Goal: Information Seeking & Learning: Learn about a topic

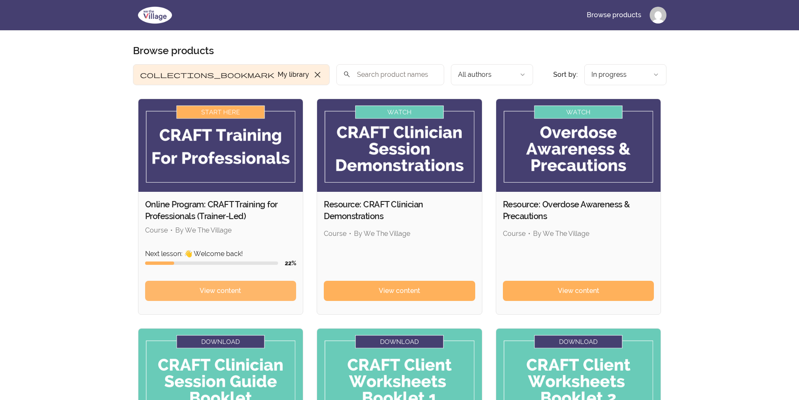
click at [240, 293] on span "View content" at bounding box center [221, 291] width 42 height 10
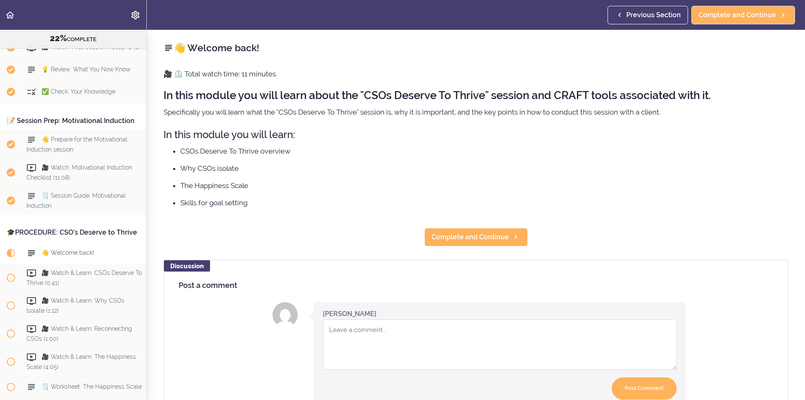
scroll to position [1507, 0]
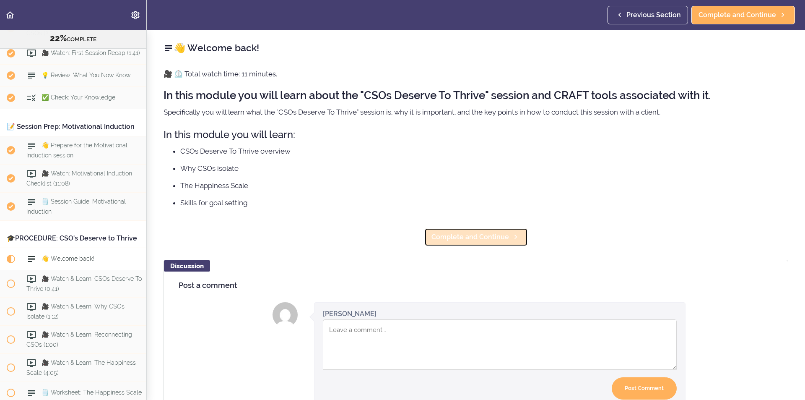
click at [489, 239] on span "Complete and Continue" at bounding box center [470, 237] width 78 height 10
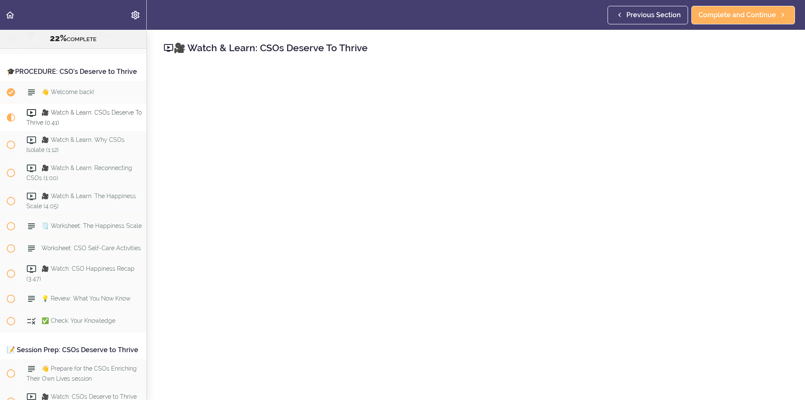
scroll to position [1716, 0]
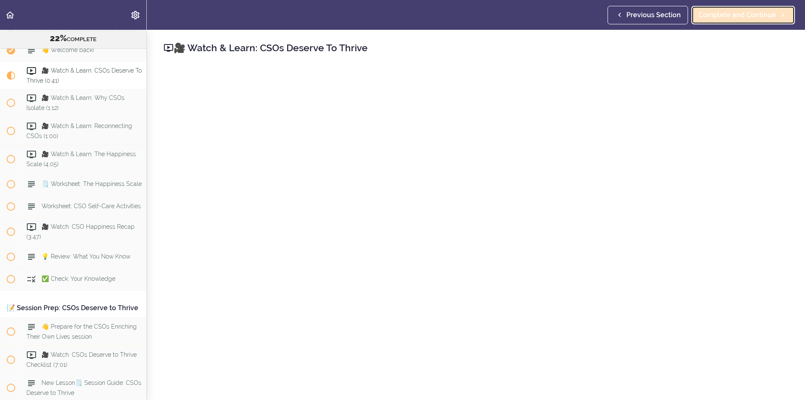
click at [743, 19] on span "Complete and Continue" at bounding box center [738, 15] width 78 height 10
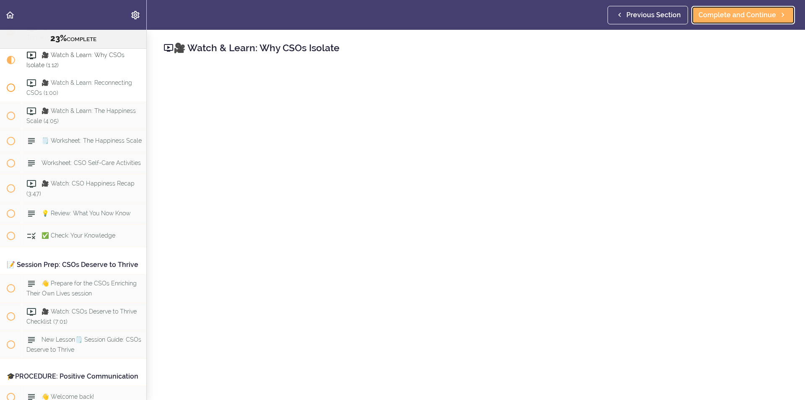
scroll to position [1744, 0]
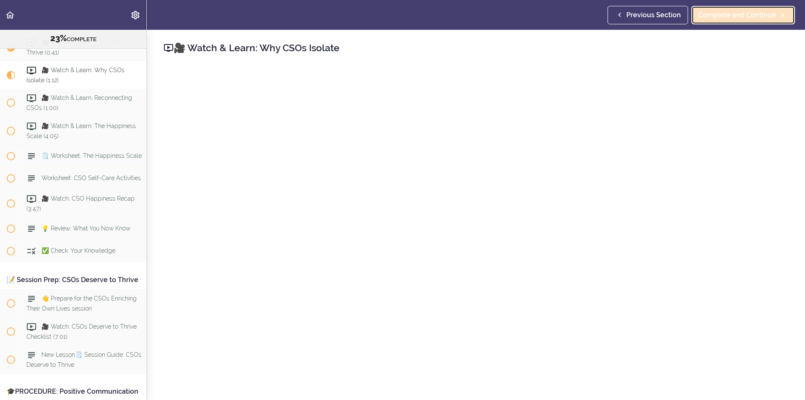
click at [773, 7] on link "Complete and Continue" at bounding box center [743, 15] width 104 height 18
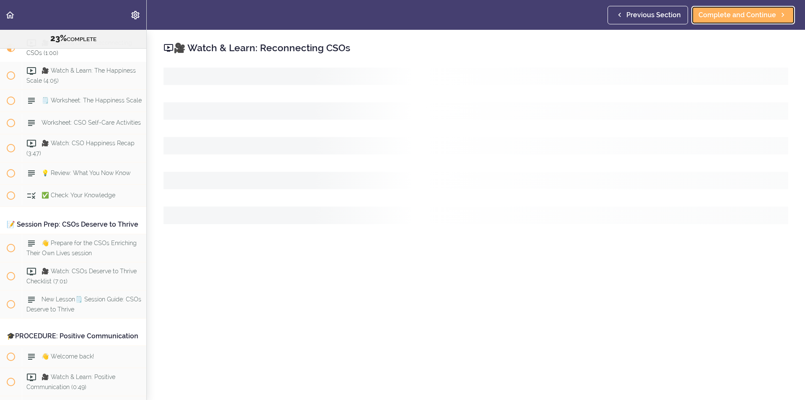
scroll to position [1814, 0]
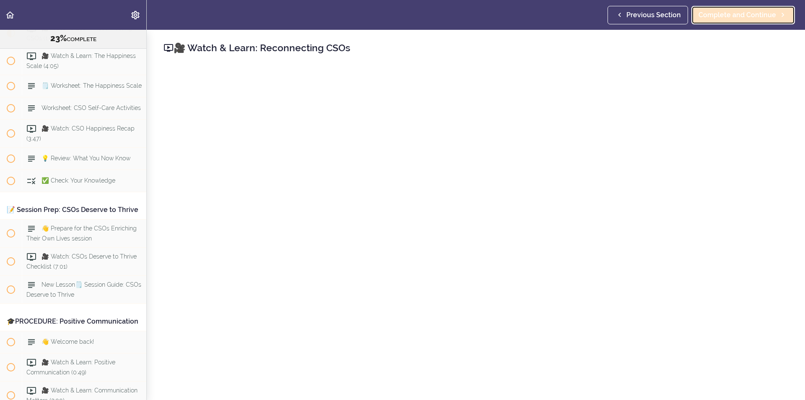
click at [766, 13] on span "Complete and Continue" at bounding box center [738, 15] width 78 height 10
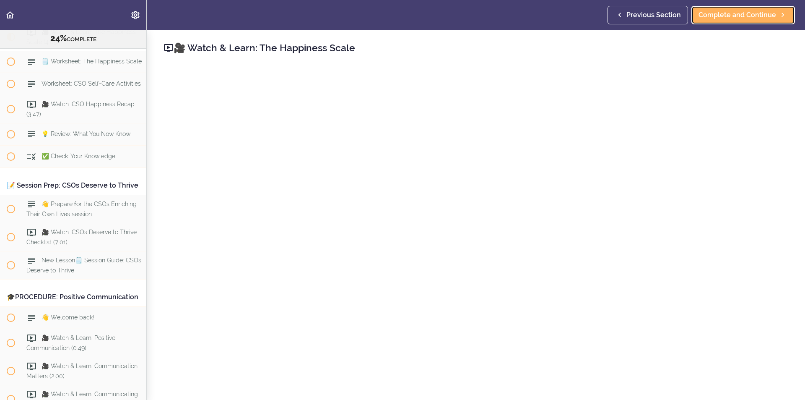
scroll to position [1842, 0]
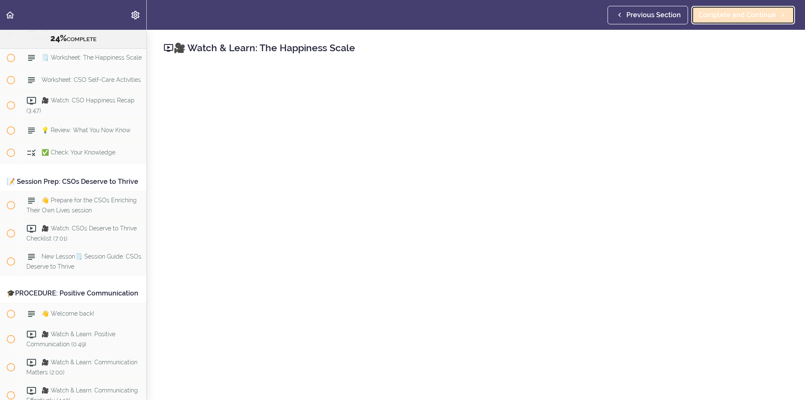
click at [747, 11] on span "Complete and Continue" at bounding box center [738, 15] width 78 height 10
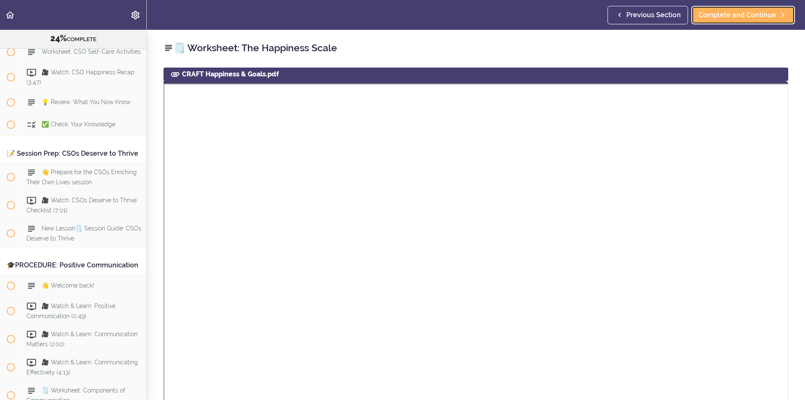
scroll to position [335, 0]
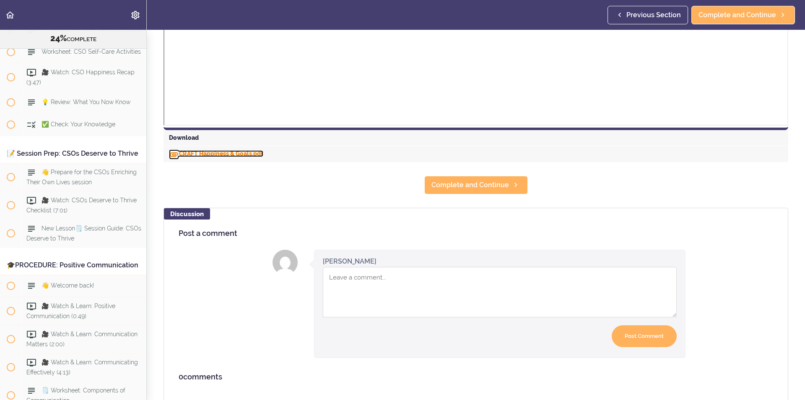
click at [236, 152] on link "CRAFT Happiness & Goals.pdf" at bounding box center [216, 153] width 94 height 7
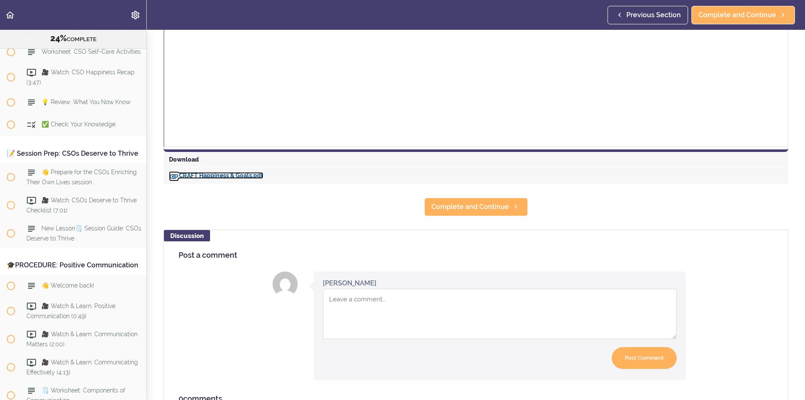
scroll to position [293, 0]
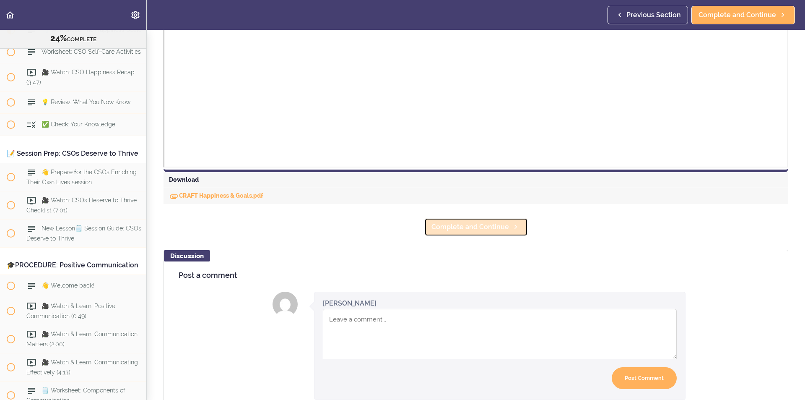
click at [449, 226] on span "Complete and Continue" at bounding box center [470, 227] width 78 height 10
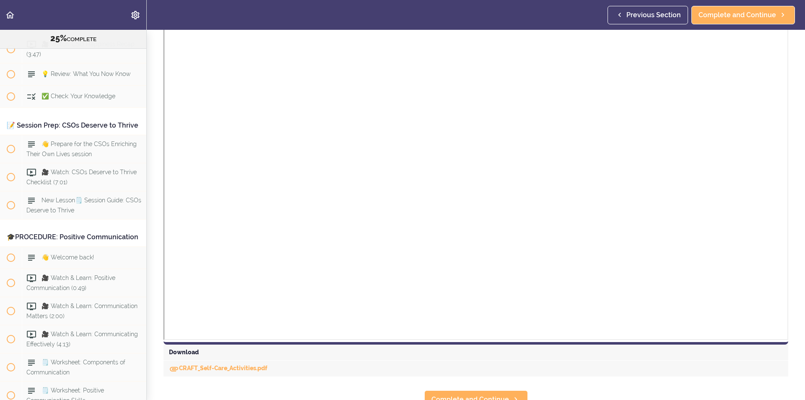
scroll to position [171, 0]
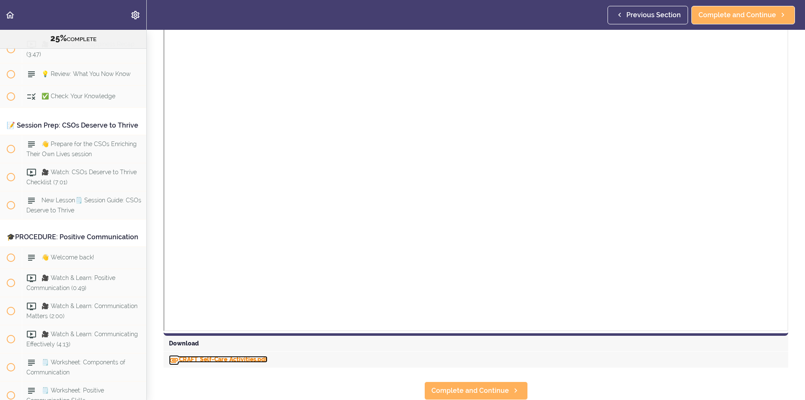
click at [207, 356] on link "CRAFT_Self-Care_Activities.pdf" at bounding box center [218, 359] width 99 height 7
click at [452, 387] on span "Complete and Continue" at bounding box center [470, 390] width 78 height 10
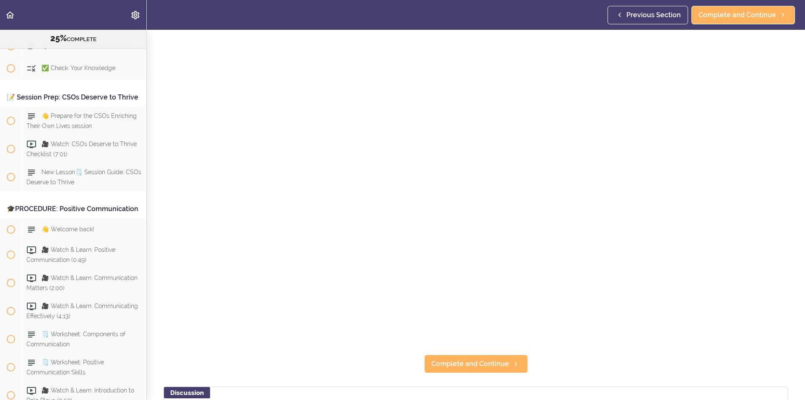
scroll to position [84, 0]
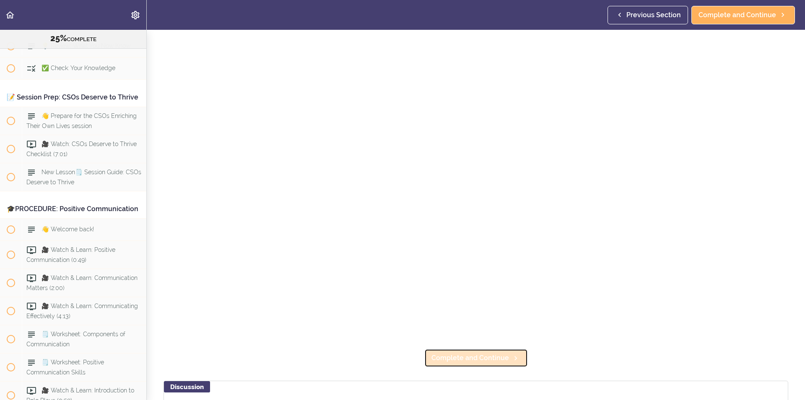
click at [498, 348] on link "Complete and Continue" at bounding box center [476, 357] width 104 height 18
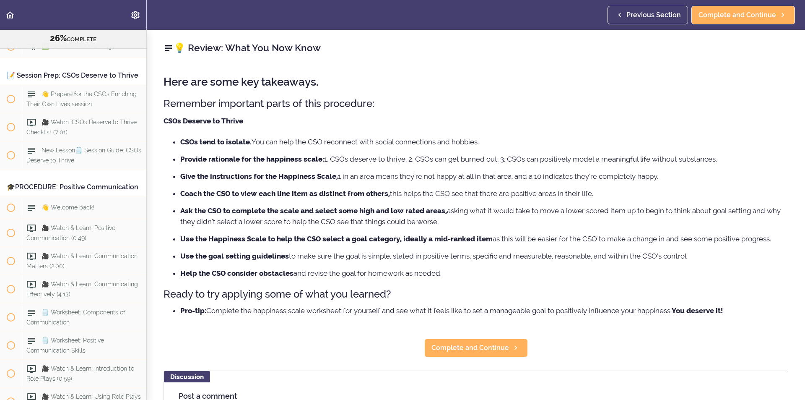
scroll to position [1954, 0]
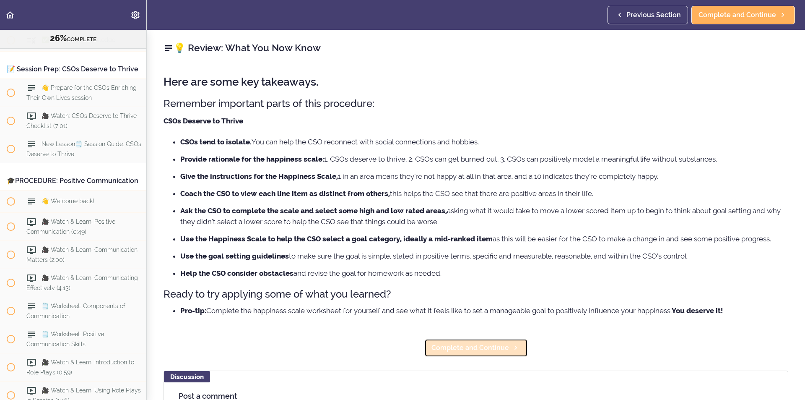
click at [484, 343] on span "Complete and Continue" at bounding box center [470, 348] width 78 height 10
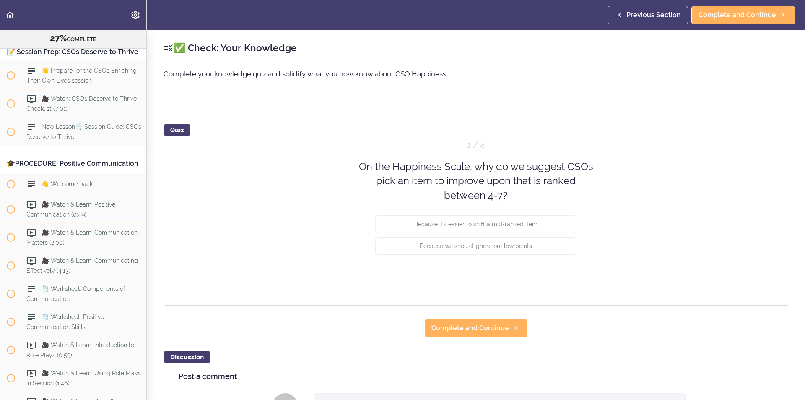
scroll to position [1976, 0]
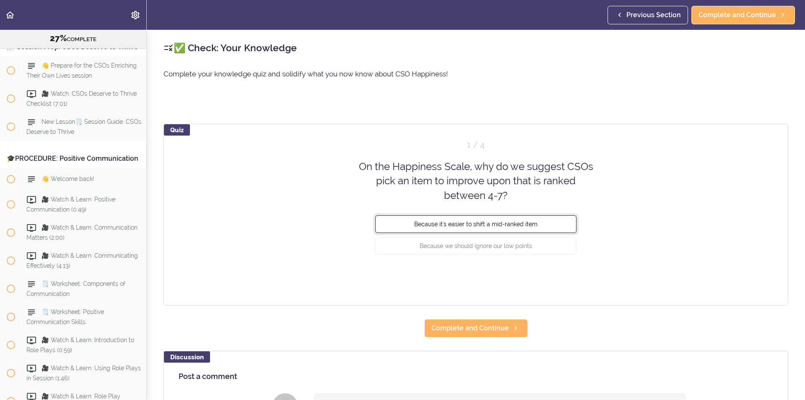
click at [445, 223] on span "Because it's easier to shift a mid-ranked item" at bounding box center [475, 224] width 123 height 7
click at [549, 275] on button "Check" at bounding box center [559, 277] width 33 height 12
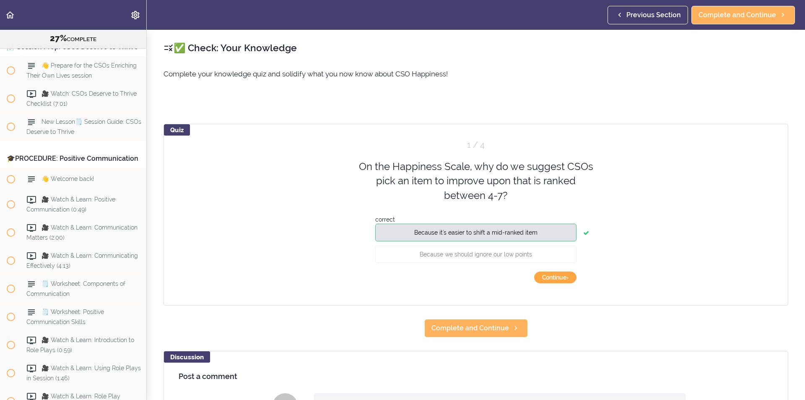
click at [553, 279] on button "Continue ›" at bounding box center [555, 277] width 42 height 12
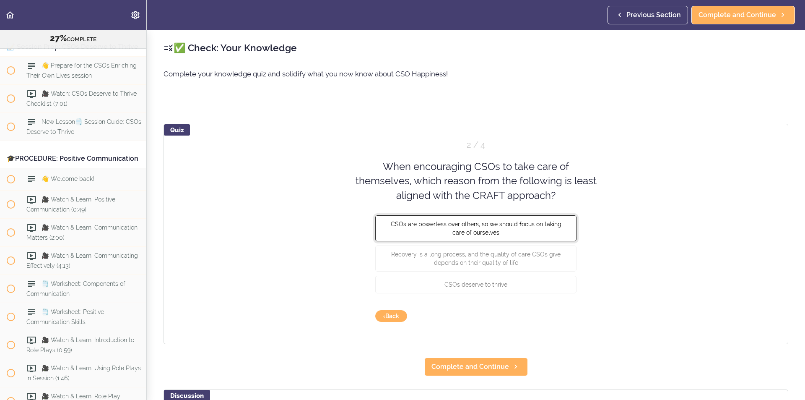
click at [514, 229] on button "CSOs are powerless over others, so we should focus on taking care of ourselves" at bounding box center [475, 228] width 201 height 26
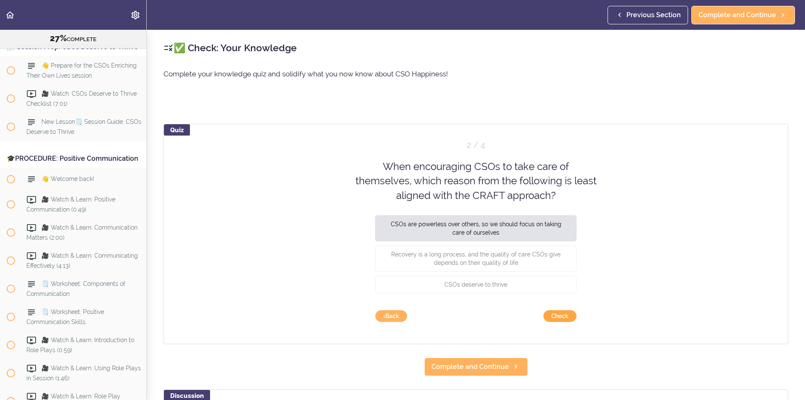
click at [556, 313] on button "Check" at bounding box center [559, 316] width 33 height 12
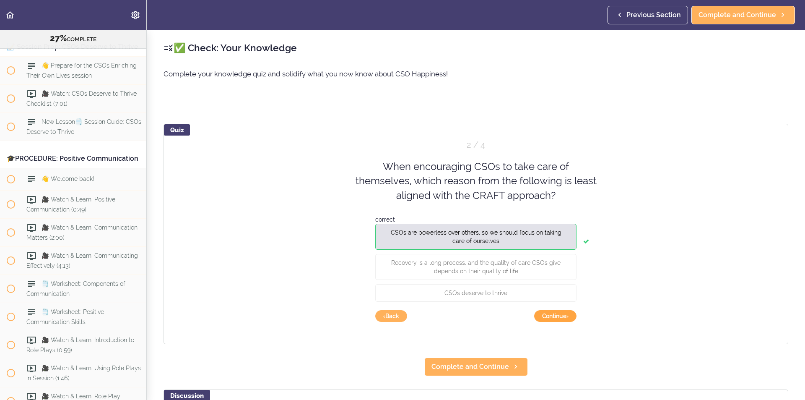
click at [566, 317] on button "Continue ›" at bounding box center [555, 316] width 42 height 12
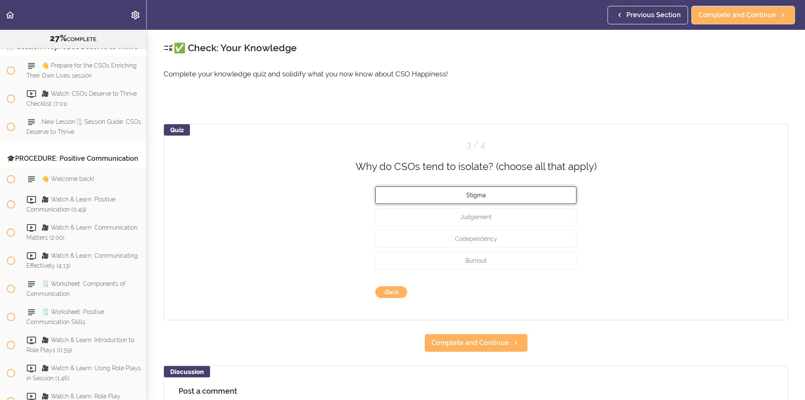
click at [488, 194] on button "Stigma" at bounding box center [475, 195] width 201 height 18
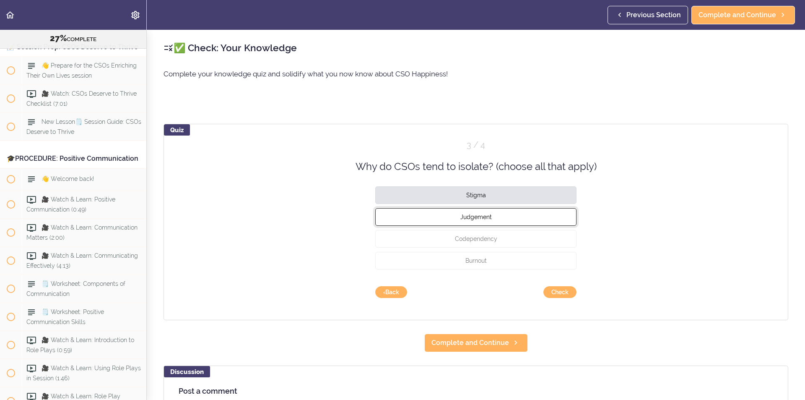
click at [496, 214] on button "Judgement" at bounding box center [475, 217] width 201 height 18
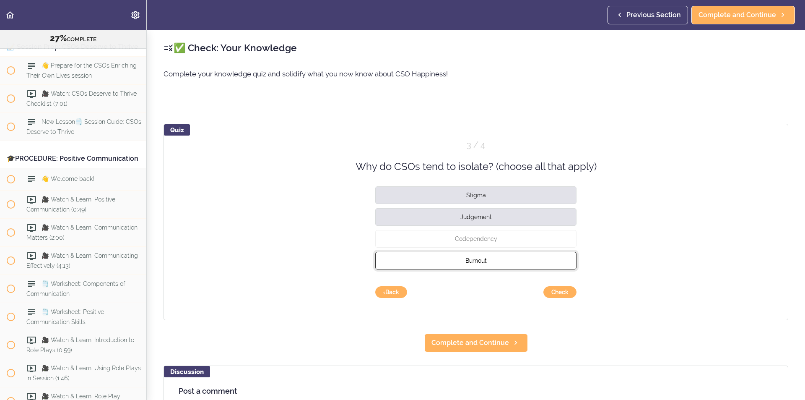
click at [508, 267] on button "Burnout" at bounding box center [475, 261] width 201 height 18
click at [564, 294] on button "Check" at bounding box center [559, 292] width 33 height 12
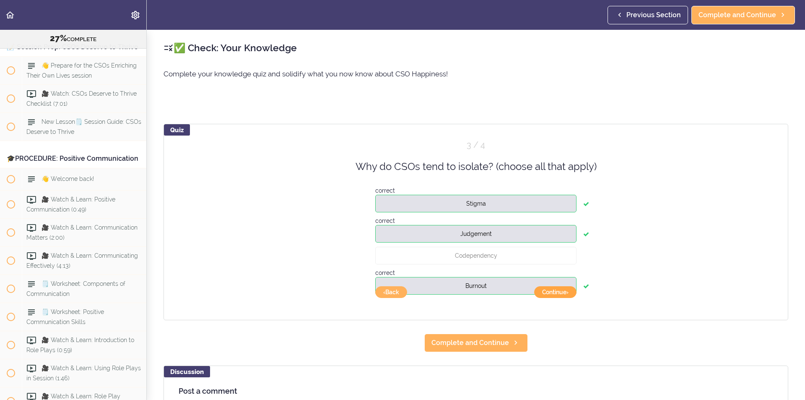
click at [548, 289] on button "Continue ›" at bounding box center [555, 292] width 42 height 12
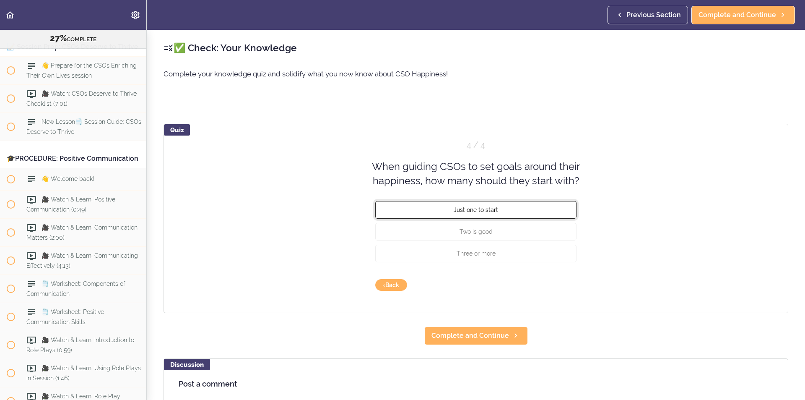
click at [468, 206] on span "Just one to start" at bounding box center [476, 209] width 44 height 7
click at [559, 287] on button "Check" at bounding box center [559, 285] width 33 height 12
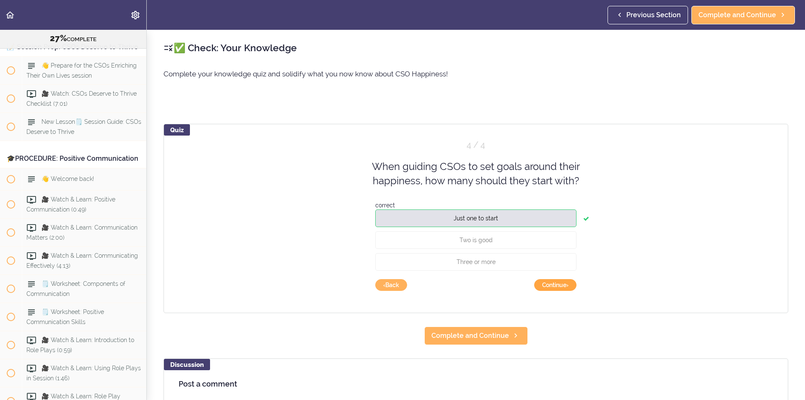
click at [558, 288] on button "Continue ›" at bounding box center [555, 285] width 42 height 12
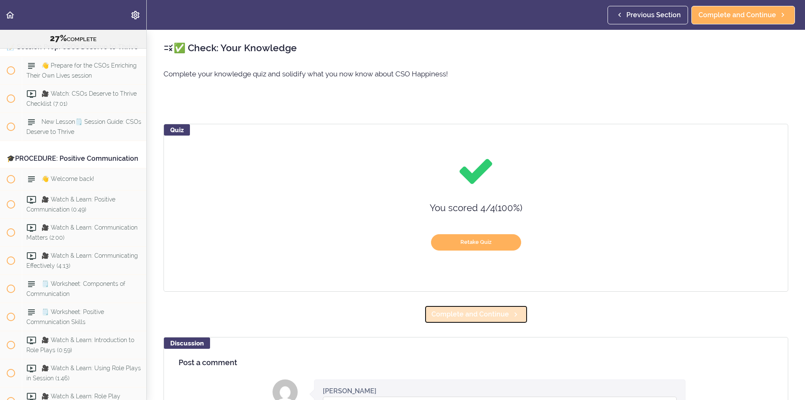
click at [496, 315] on span "Complete and Continue" at bounding box center [470, 314] width 78 height 10
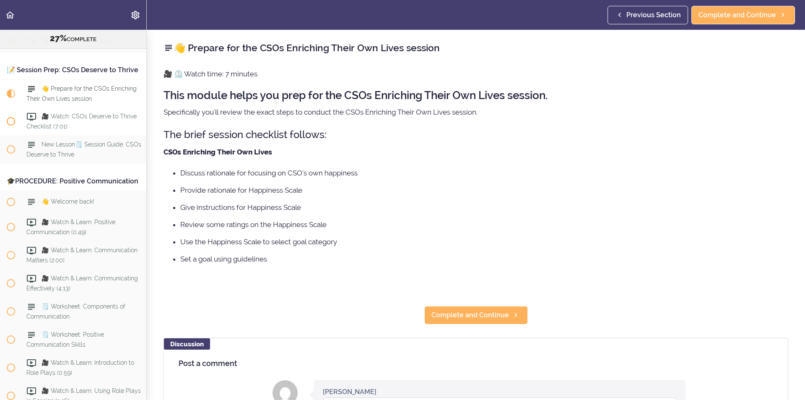
scroll to position [1952, 0]
click at [461, 315] on span "Complete and Continue" at bounding box center [470, 315] width 78 height 10
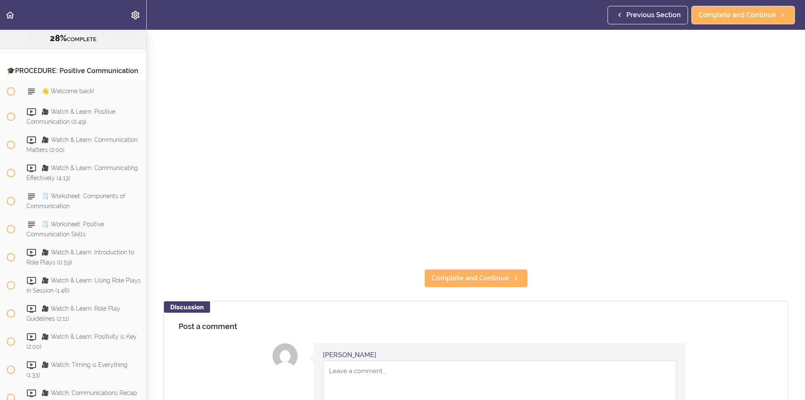
scroll to position [168, 0]
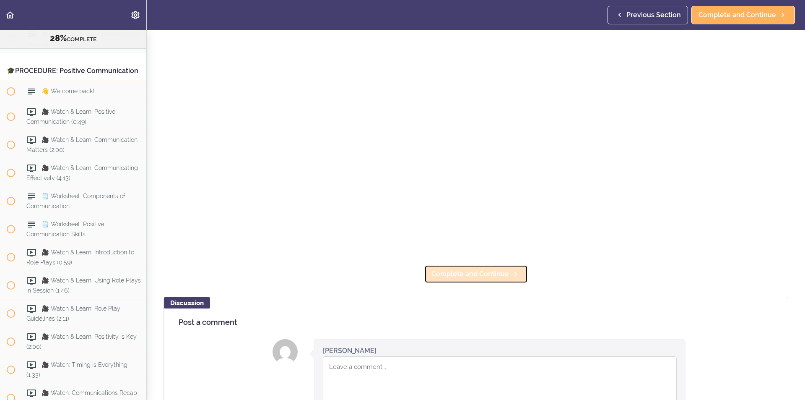
click at [505, 265] on link "Complete and Continue" at bounding box center [476, 274] width 104 height 18
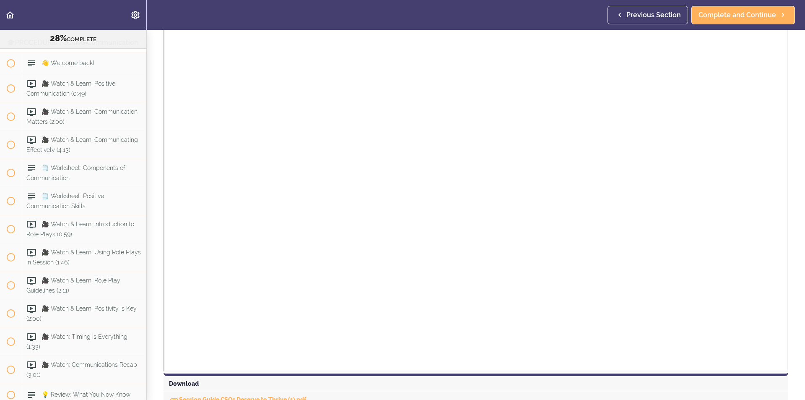
scroll to position [210, 0]
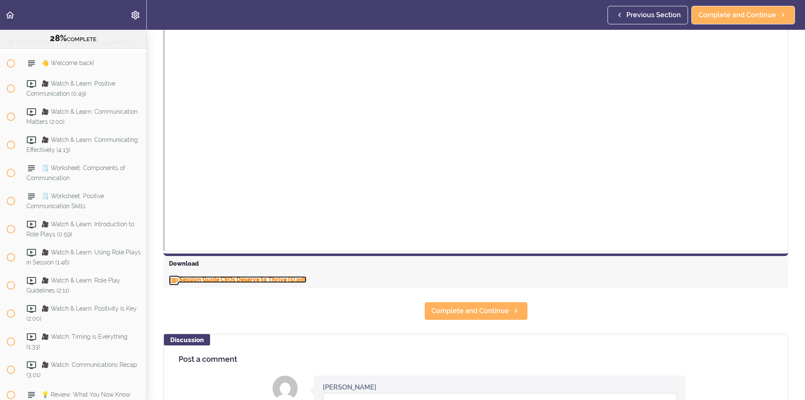
click at [228, 278] on link "Session Guide CSOs Deserve to Thrive (1).pdf" at bounding box center [238, 279] width 138 height 7
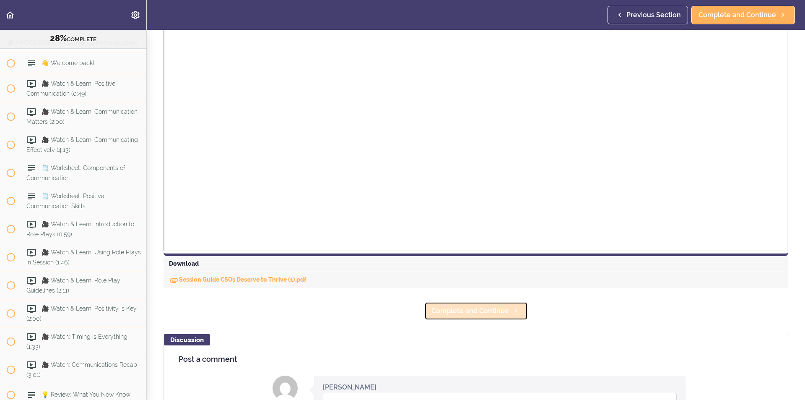
click at [502, 302] on link "Complete and Continue" at bounding box center [476, 310] width 104 height 18
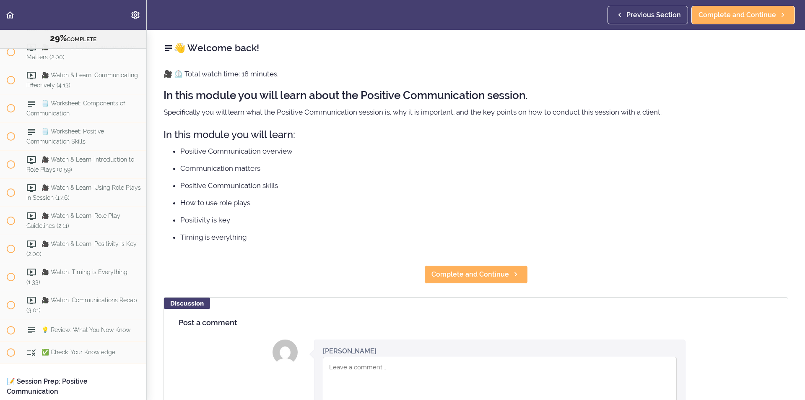
scroll to position [2158, 0]
click at [480, 274] on span "Complete and Continue" at bounding box center [470, 274] width 78 height 10
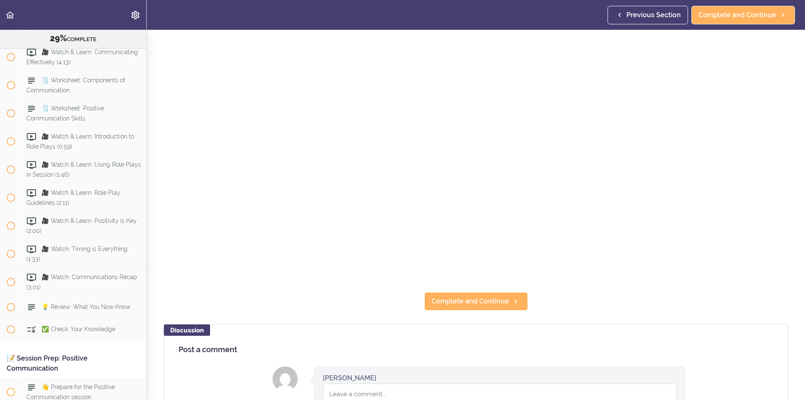
scroll to position [115, 0]
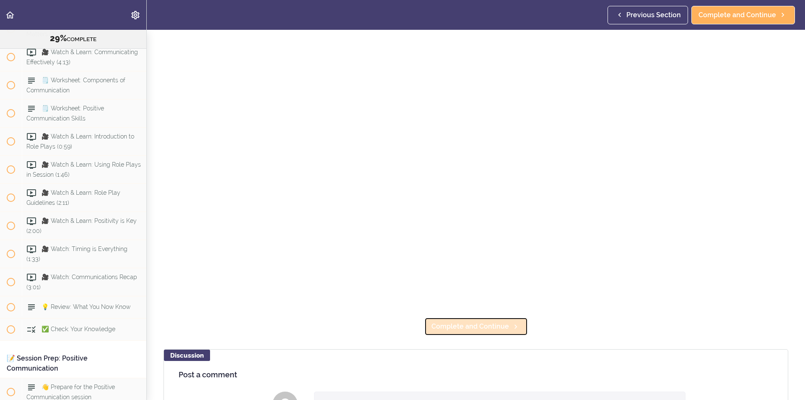
click at [461, 327] on span "Complete and Continue" at bounding box center [470, 326] width 78 height 10
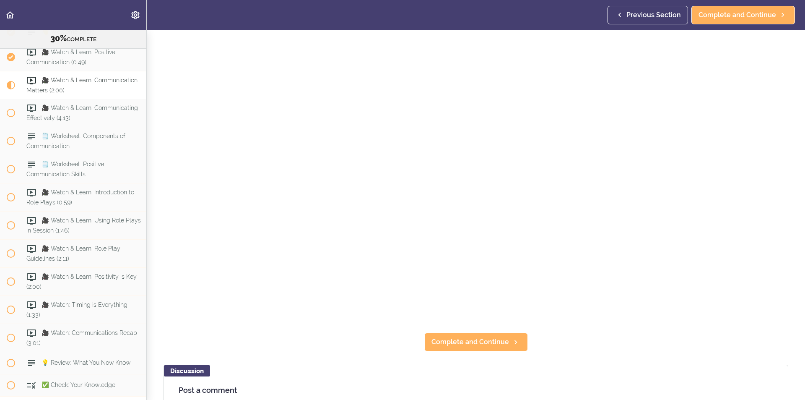
scroll to position [126, 0]
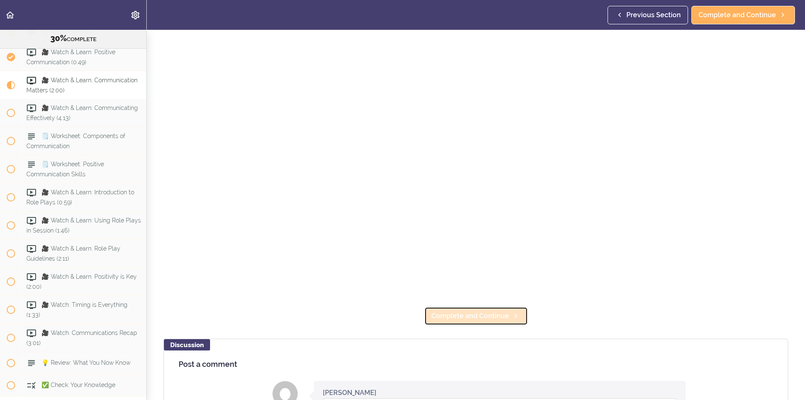
click at [477, 319] on link "Complete and Continue" at bounding box center [476, 315] width 104 height 18
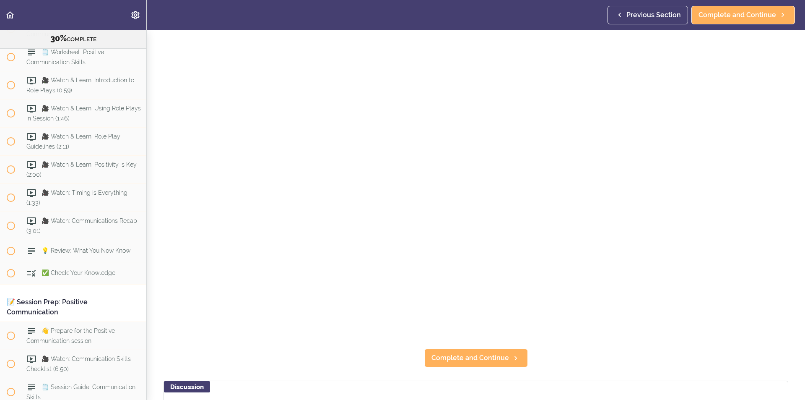
scroll to position [126, 0]
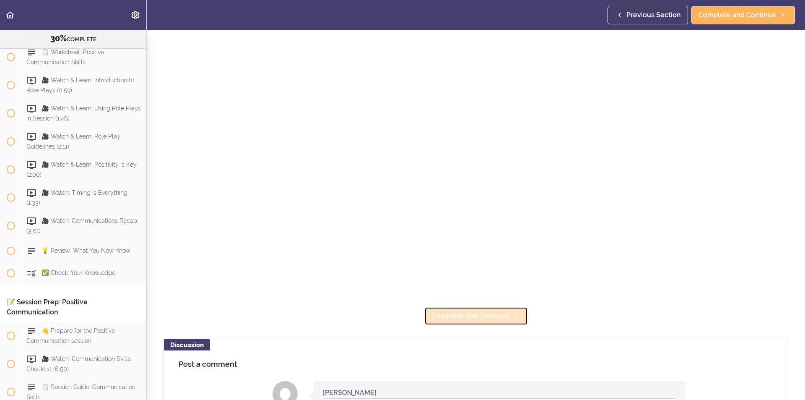
click at [466, 311] on span "Complete and Continue" at bounding box center [470, 316] width 78 height 10
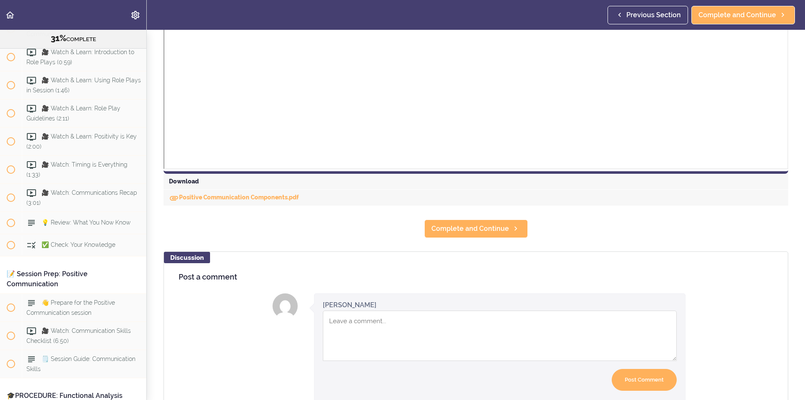
scroll to position [377, 0]
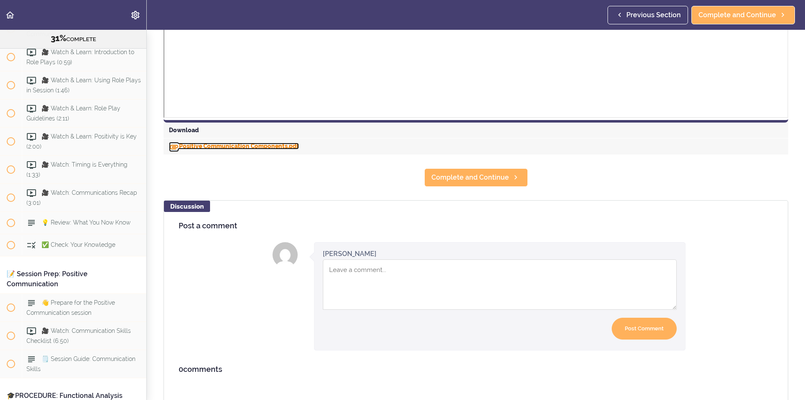
click at [265, 146] on link "Positive Communication Components.pdf" at bounding box center [234, 146] width 130 height 7
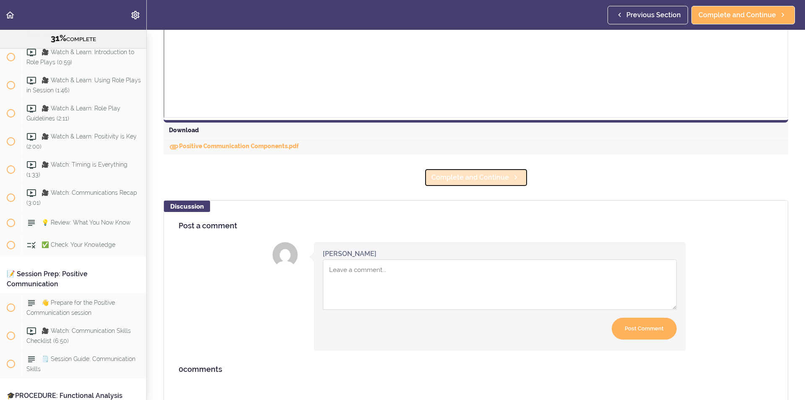
click at [487, 179] on span "Complete and Continue" at bounding box center [470, 177] width 78 height 10
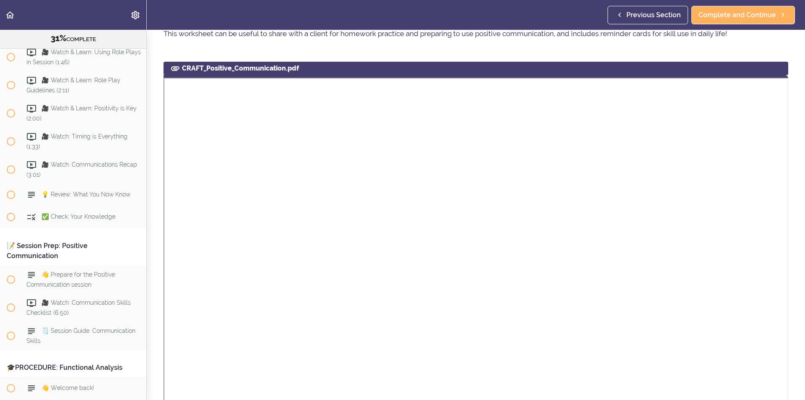
scroll to position [168, 0]
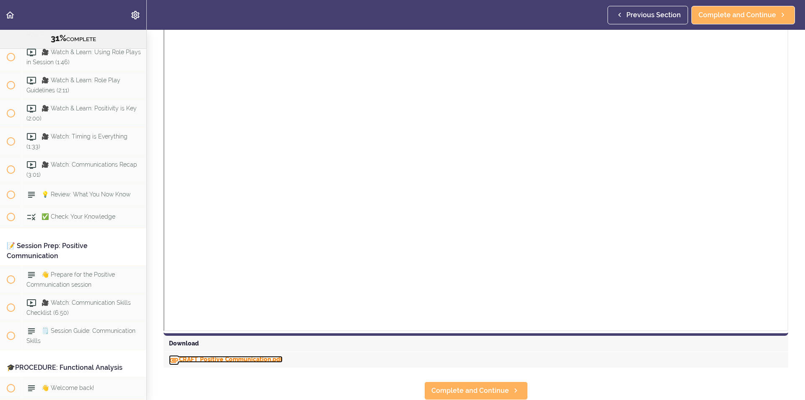
click at [280, 356] on link "CRAFT_Positive_Communication.pdf" at bounding box center [226, 359] width 114 height 7
click at [479, 381] on link "Complete and Continue" at bounding box center [476, 390] width 104 height 18
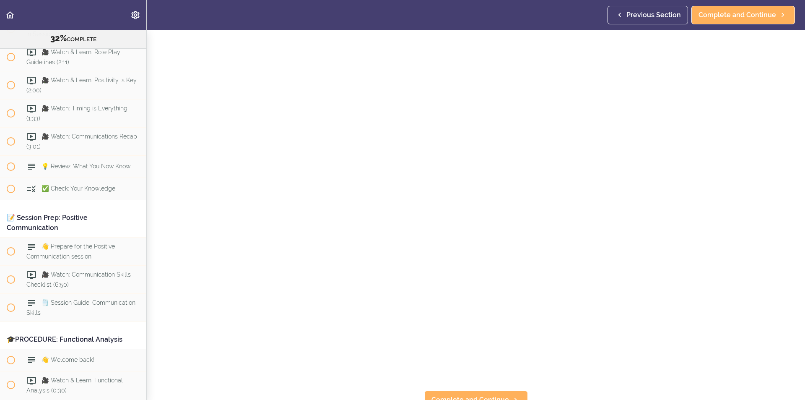
scroll to position [54, 0]
click at [435, 388] on span "Complete and Continue" at bounding box center [470, 390] width 78 height 10
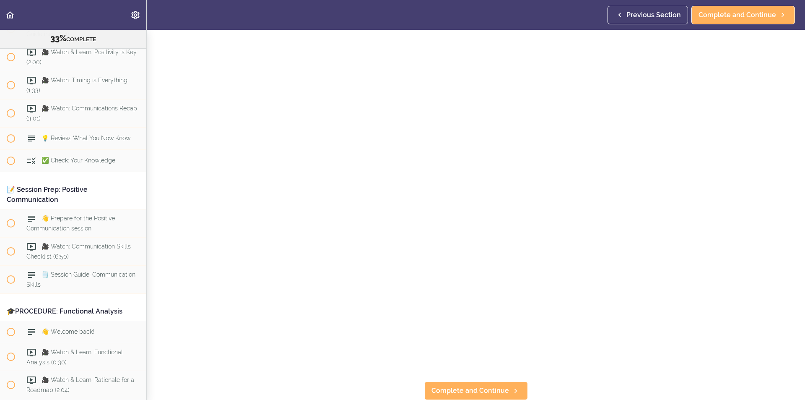
scroll to position [54, 0]
click at [490, 389] on span "Complete and Continue" at bounding box center [470, 390] width 78 height 10
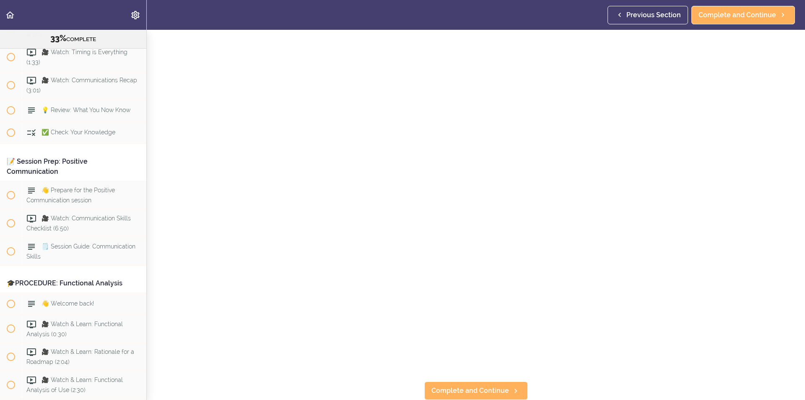
scroll to position [54, 0]
click at [493, 385] on span "Complete and Continue" at bounding box center [470, 390] width 78 height 10
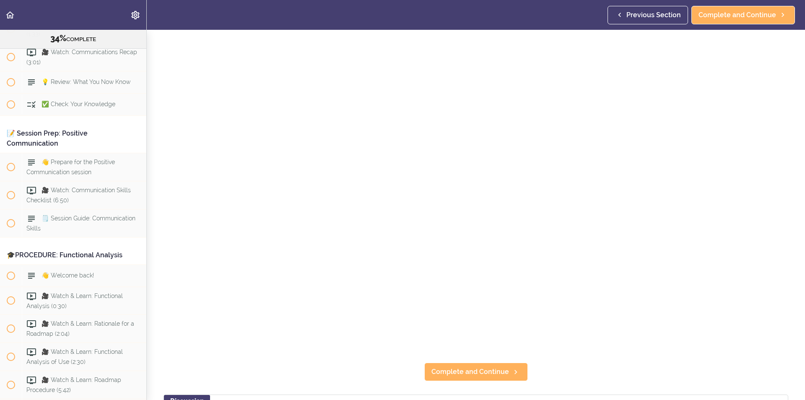
scroll to position [84, 0]
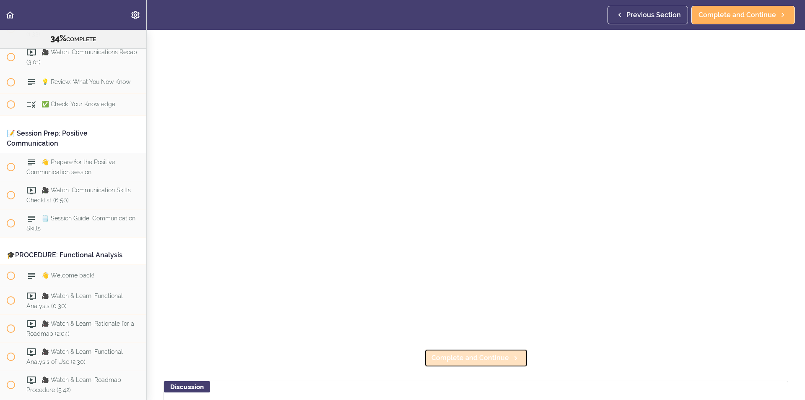
click at [492, 353] on span "Complete and Continue" at bounding box center [470, 358] width 78 height 10
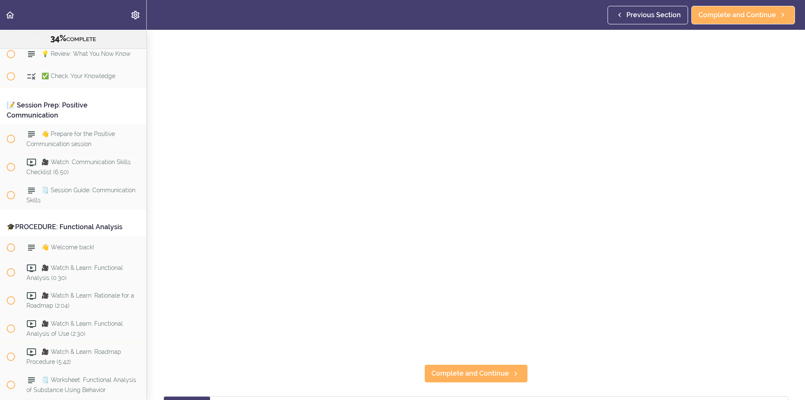
scroll to position [84, 0]
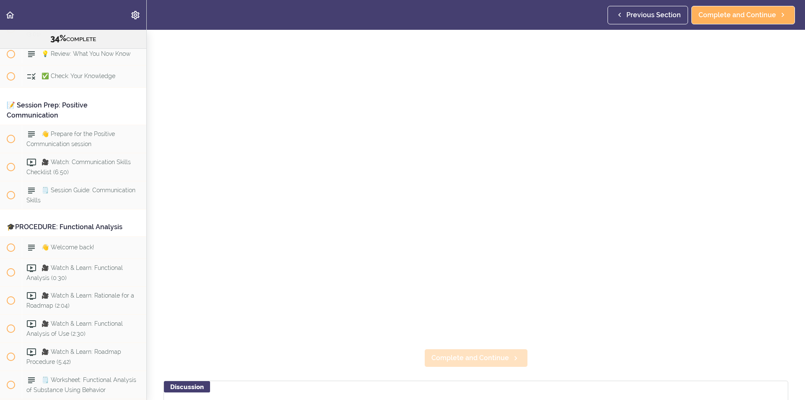
click at [483, 364] on section "Online Program: CRAFT Training for Professionals (Trainer-Led) 34% COMPLETE 📜In…" at bounding box center [402, 215] width 805 height 370
click at [482, 348] on link "Complete and Continue" at bounding box center [476, 357] width 104 height 18
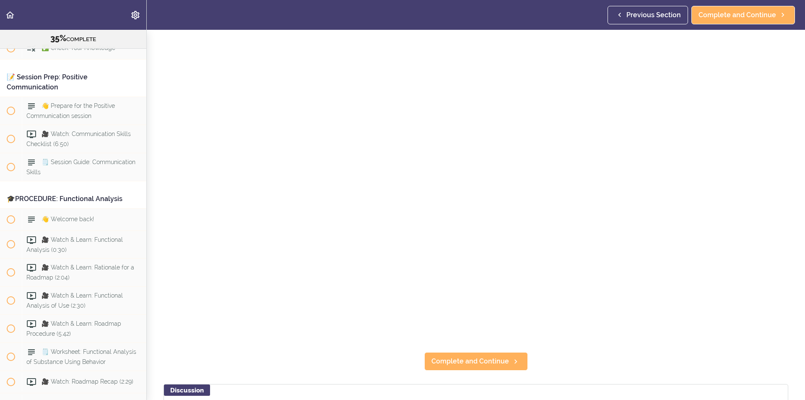
scroll to position [84, 0]
click at [457, 353] on span "Complete and Continue" at bounding box center [470, 358] width 78 height 10
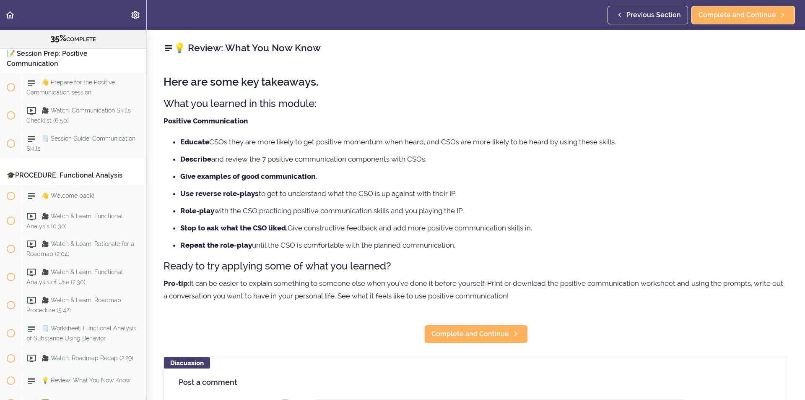
scroll to position [2488, 0]
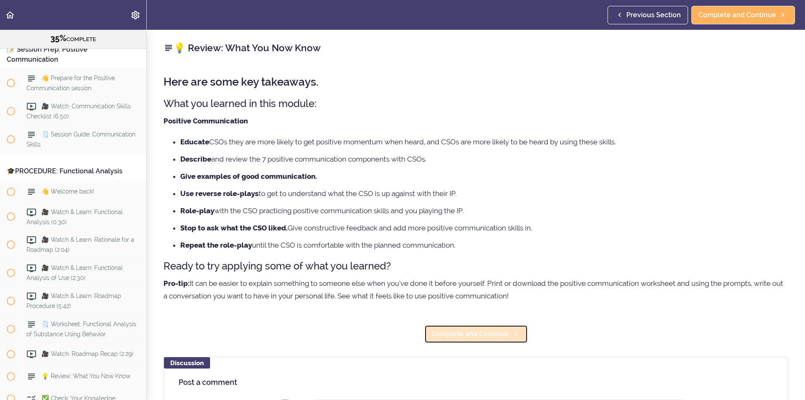
click at [448, 336] on span "Complete and Continue" at bounding box center [470, 334] width 78 height 10
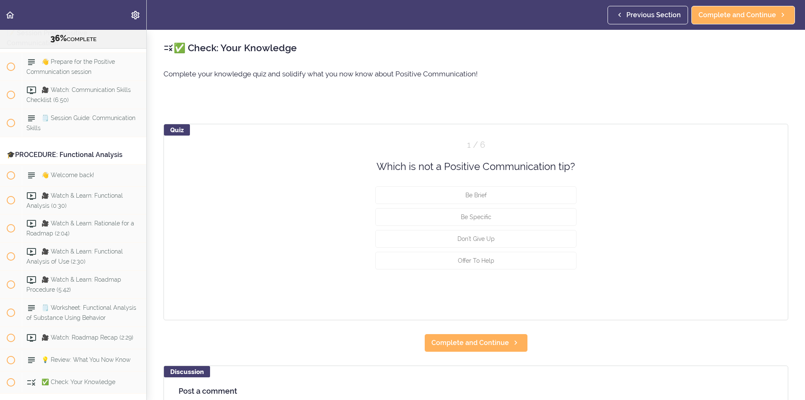
scroll to position [2511, 0]
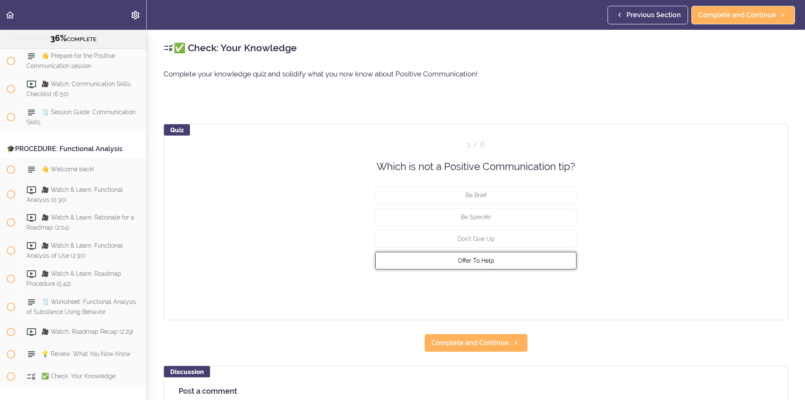
click at [500, 257] on button "Offer To Help" at bounding box center [475, 261] width 201 height 18
click at [554, 287] on button "Check" at bounding box center [559, 292] width 33 height 12
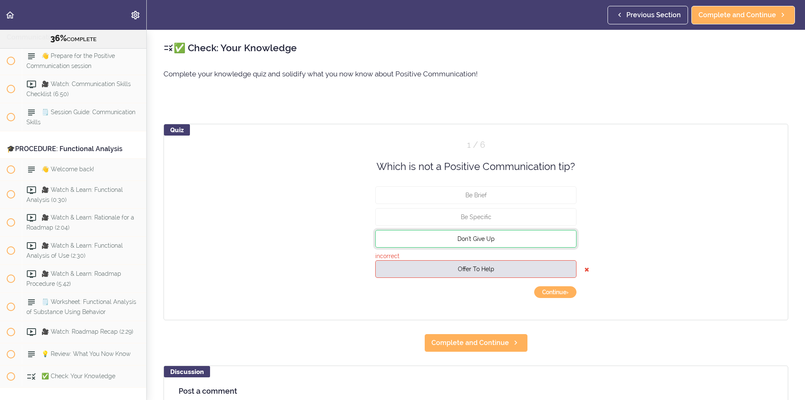
click at [514, 240] on button "Don't Give Up" at bounding box center [475, 239] width 201 height 18
click at [552, 293] on button "Continue ›" at bounding box center [555, 292] width 42 height 12
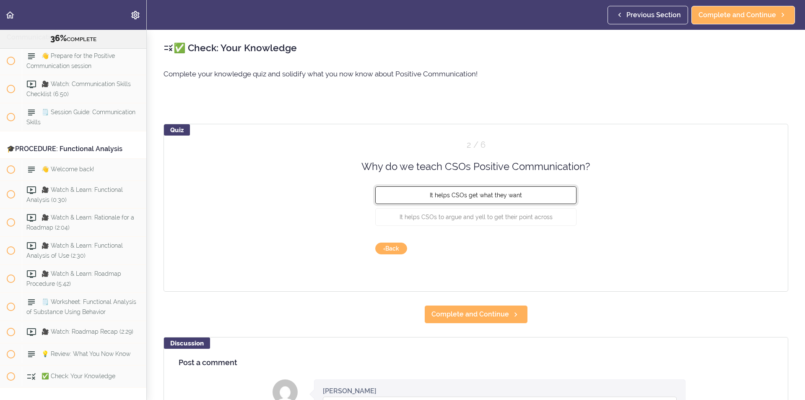
click at [525, 198] on button "It helps CSOs get what they want" at bounding box center [475, 195] width 201 height 18
click at [544, 241] on div "Quiz 2 / 6 Why do we teach CSOs Positive Communication? It helps CSOs get what …" at bounding box center [476, 208] width 625 height 168
click at [552, 249] on button "Check" at bounding box center [559, 248] width 33 height 12
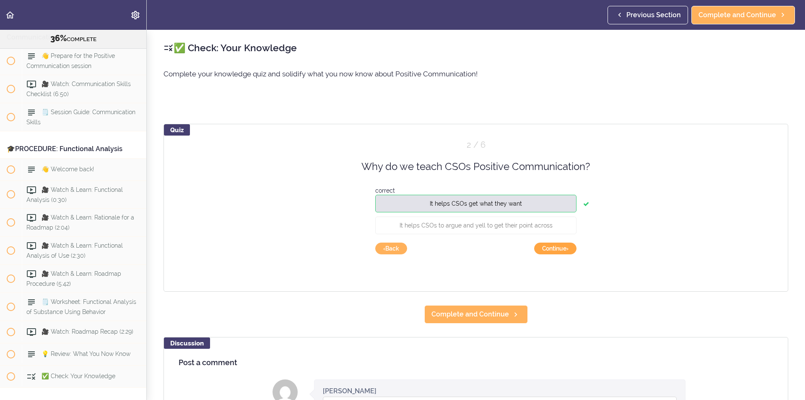
click at [558, 248] on button "Continue ›" at bounding box center [555, 248] width 42 height 12
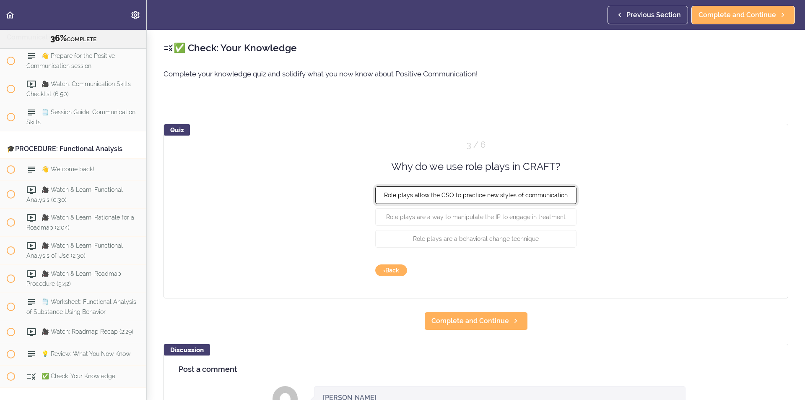
click at [519, 198] on span "Role plays allow the CSO to practice new styles of communication" at bounding box center [476, 195] width 184 height 7
click at [556, 269] on button "Check" at bounding box center [559, 270] width 33 height 12
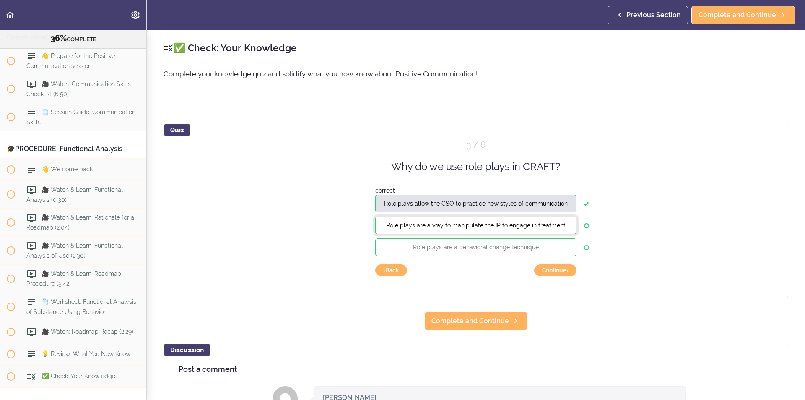
click at [545, 225] on span "Role plays are a way to manipulate the IP to engage in treatment" at bounding box center [475, 225] width 179 height 7
click at [548, 246] on button "Role plays are a behavioral change technique" at bounding box center [475, 247] width 201 height 18
click at [556, 270] on button "Continue ›" at bounding box center [555, 270] width 42 height 12
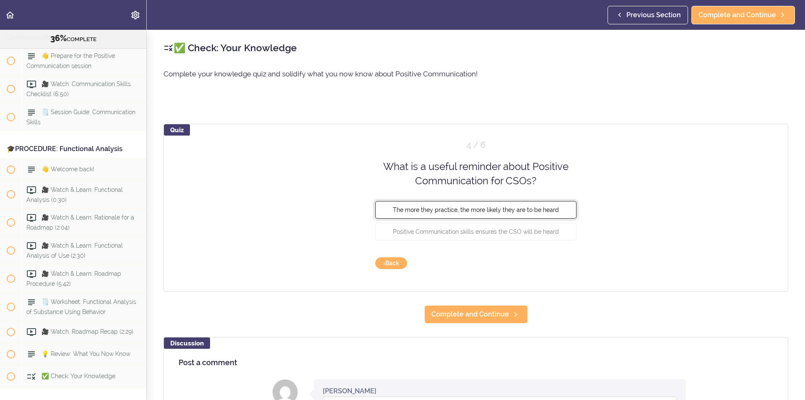
click at [540, 208] on span "The more they practice, the more likely they are to be heard" at bounding box center [476, 209] width 166 height 7
click at [564, 262] on button "Check" at bounding box center [559, 263] width 33 height 12
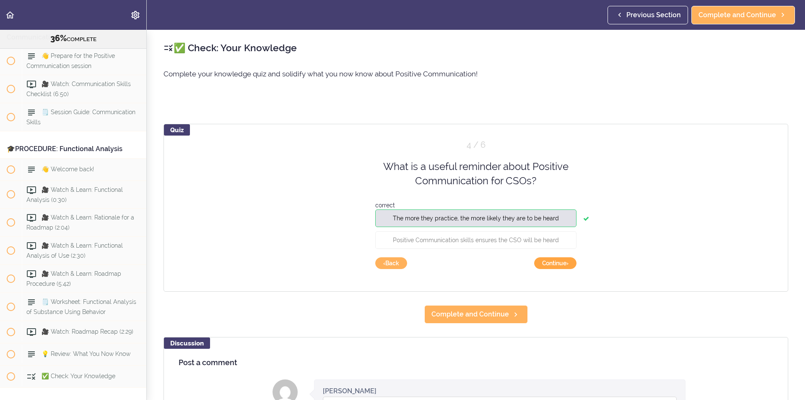
click at [557, 268] on button "Continue ›" at bounding box center [555, 263] width 42 height 12
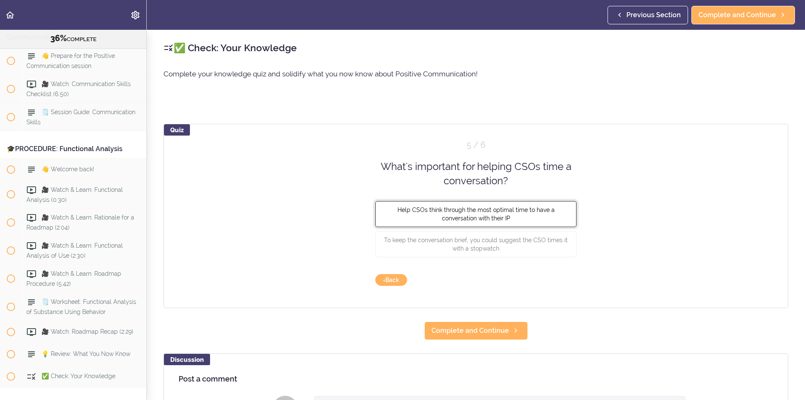
click at [497, 213] on button "Help CSOs think through the most optimal time to have a conversation with their…" at bounding box center [475, 213] width 201 height 26
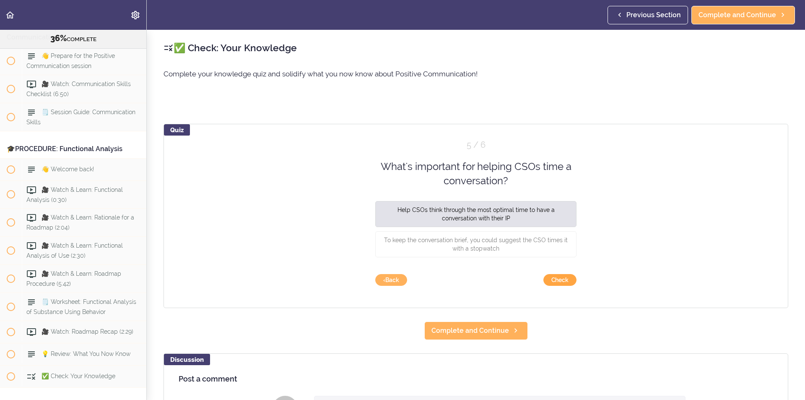
click at [552, 279] on button "Check" at bounding box center [559, 280] width 33 height 12
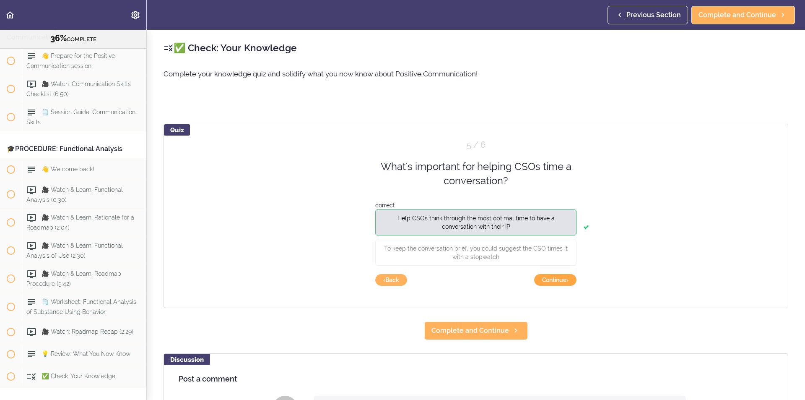
click at [559, 279] on button "Continue ›" at bounding box center [555, 280] width 42 height 12
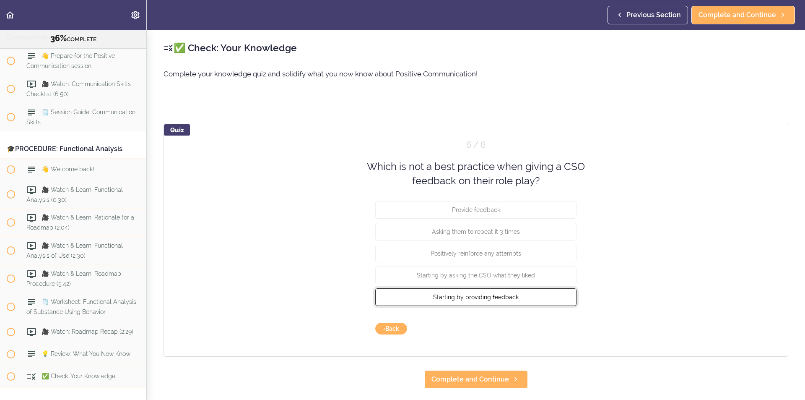
click at [482, 299] on span "Starting by providing feedback" at bounding box center [476, 296] width 86 height 7
click at [558, 329] on button "Check" at bounding box center [559, 328] width 33 height 12
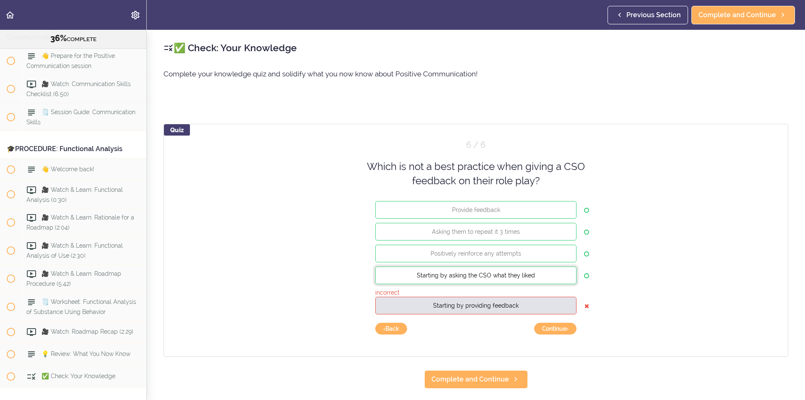
click at [501, 274] on span "Starting by asking the CSO what they liked" at bounding box center [476, 274] width 118 height 7
click at [584, 275] on icon at bounding box center [586, 275] width 5 height 17
click at [584, 251] on icon at bounding box center [586, 253] width 5 height 17
click at [394, 328] on button "‹ Back" at bounding box center [391, 328] width 32 height 12
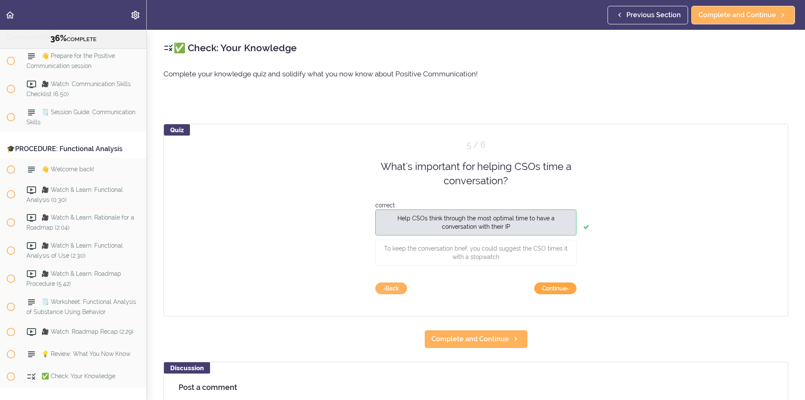
click at [551, 288] on button "Continue ›" at bounding box center [555, 288] width 42 height 12
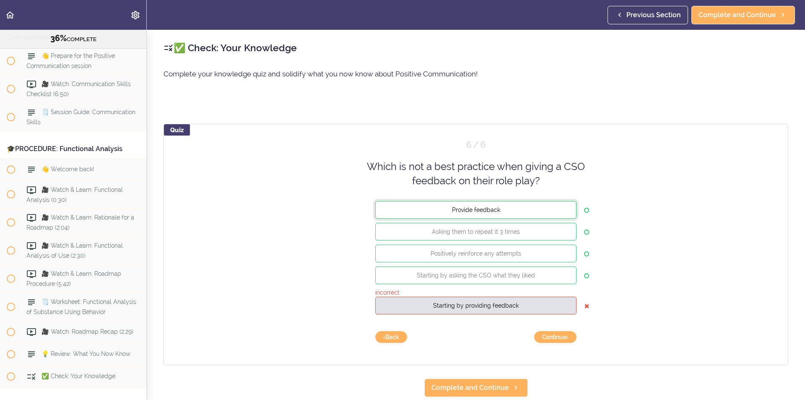
click at [543, 211] on button "Provide feedback" at bounding box center [475, 209] width 201 height 18
click at [540, 234] on button "Asking them to repeat it 3 times" at bounding box center [475, 231] width 201 height 18
click at [540, 254] on button "Positively reinforce any attempts" at bounding box center [475, 253] width 201 height 18
click at [541, 269] on button "Starting by asking the CSO what they liked" at bounding box center [475, 275] width 201 height 18
click at [548, 340] on button "Continue ›" at bounding box center [555, 337] width 42 height 12
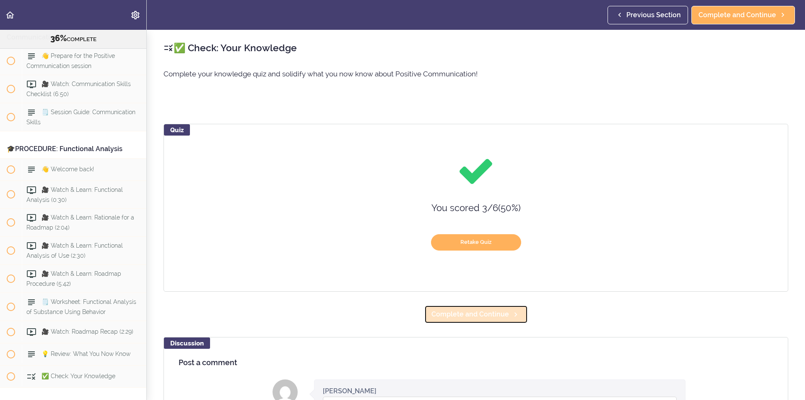
click at [496, 309] on span "Complete and Continue" at bounding box center [470, 314] width 78 height 10
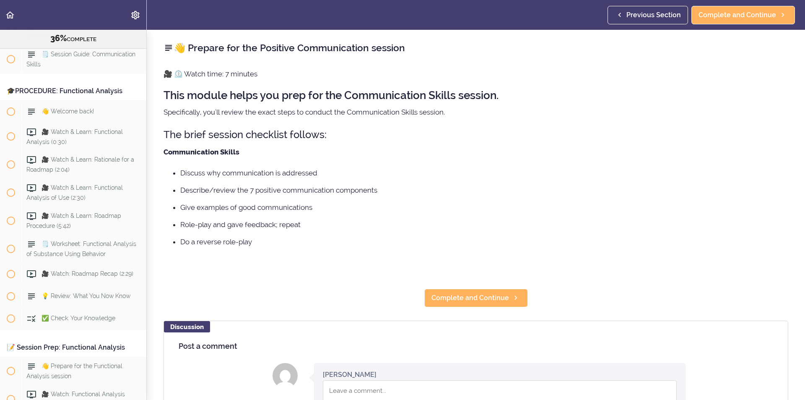
scroll to position [2570, 0]
click at [491, 301] on span "Complete and Continue" at bounding box center [470, 298] width 78 height 10
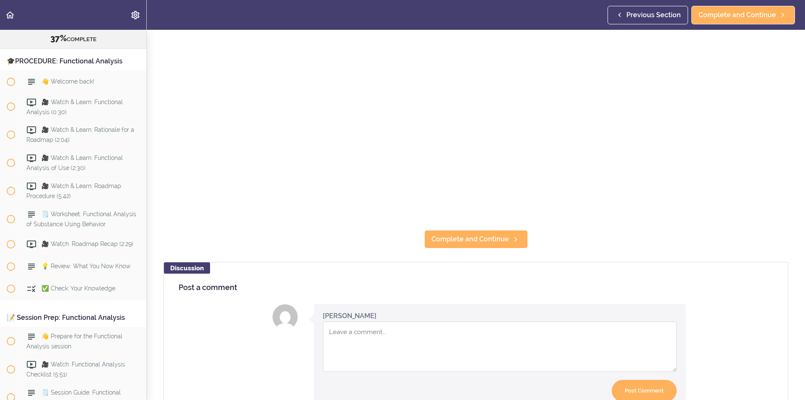
scroll to position [210, 0]
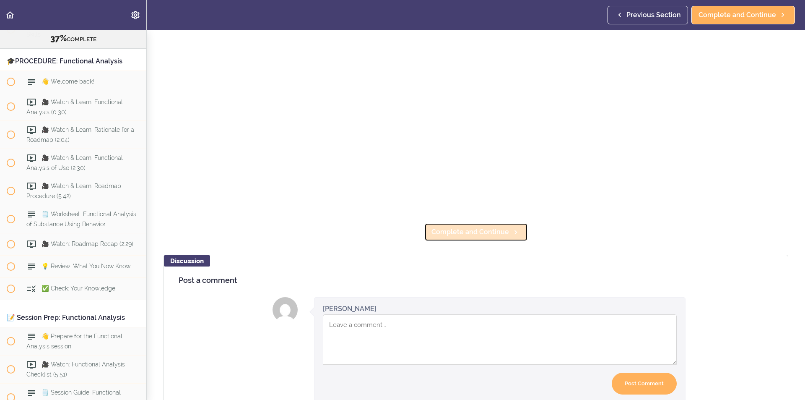
click at [479, 234] on link "Complete and Continue" at bounding box center [476, 232] width 104 height 18
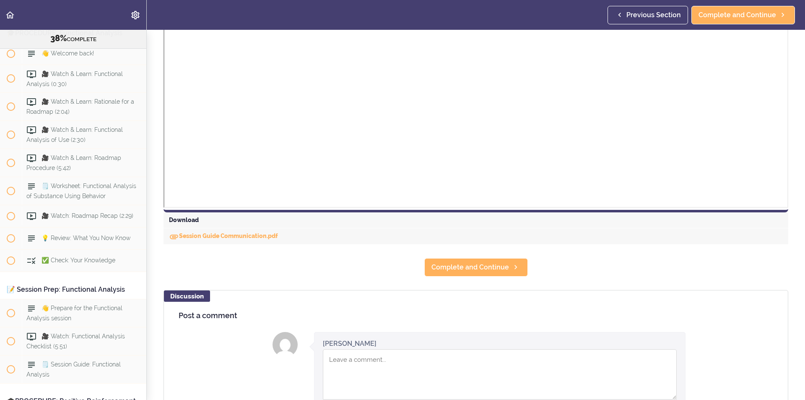
scroll to position [293, 0]
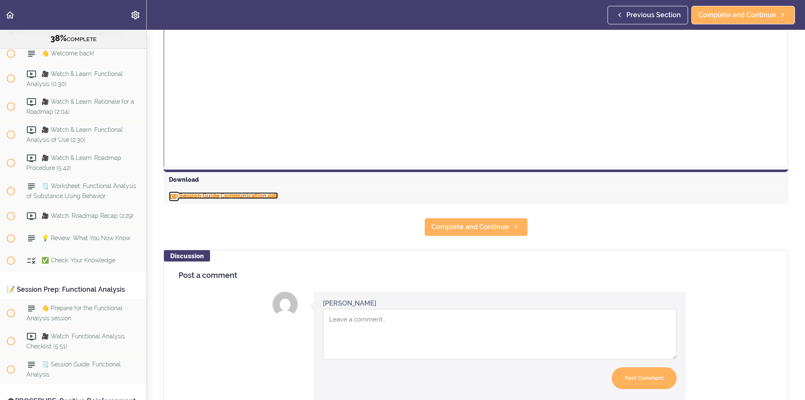
click at [223, 193] on link "Session Guide Communication.pdf" at bounding box center [223, 195] width 109 height 7
click at [495, 231] on span "Complete and Continue" at bounding box center [470, 227] width 78 height 10
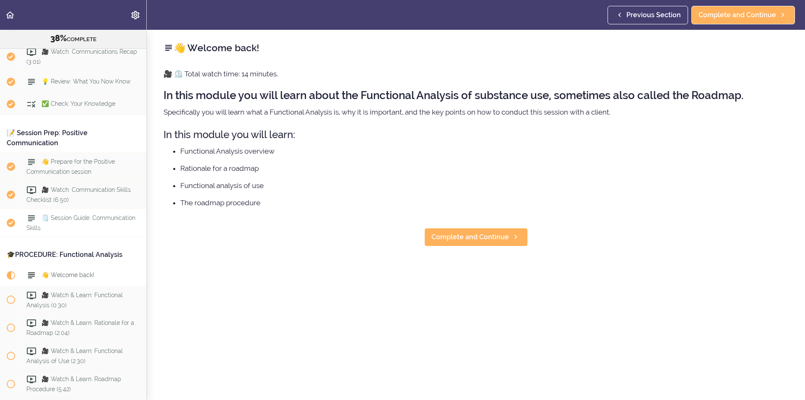
scroll to position [2472, 0]
